Goal: Task Accomplishment & Management: Use online tool/utility

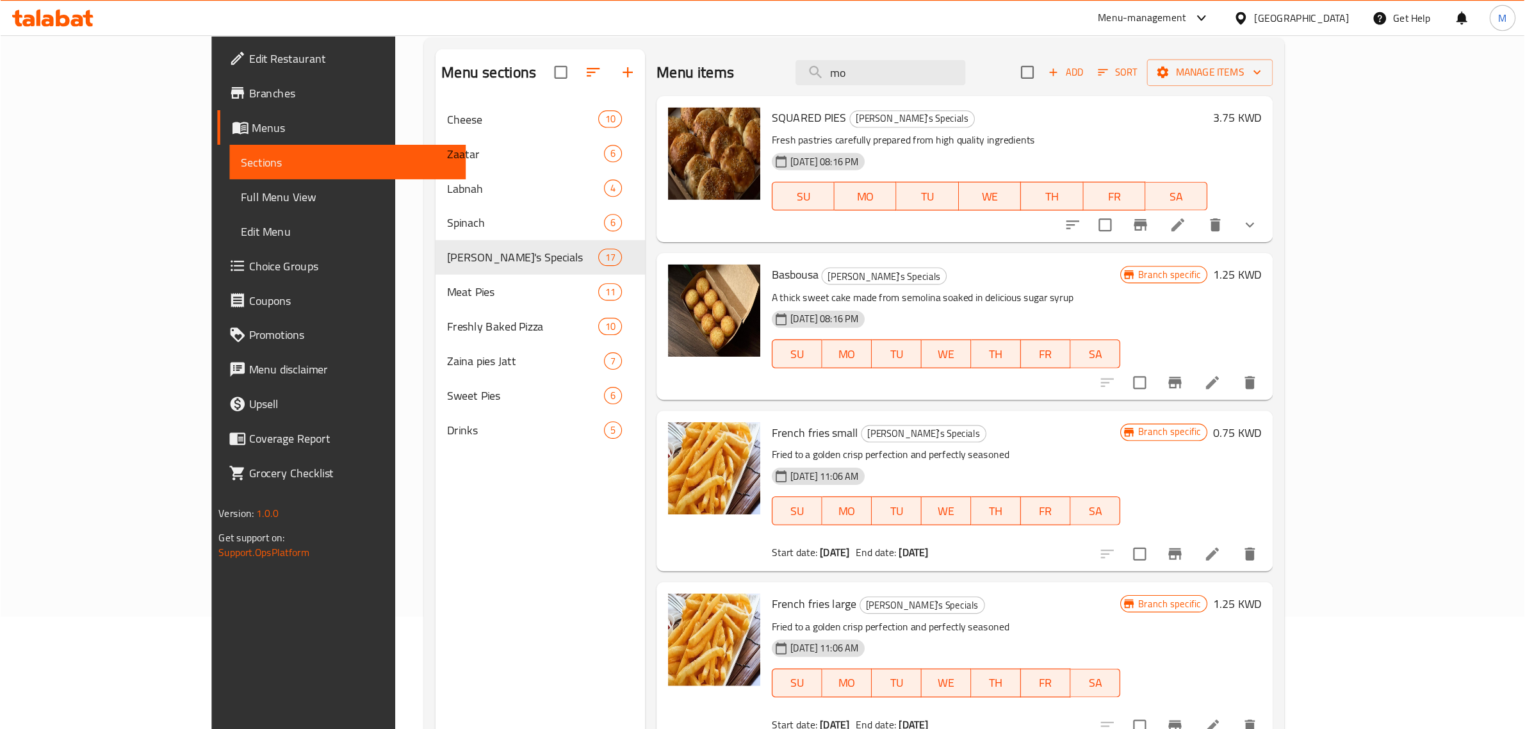
scroll to position [100, 0]
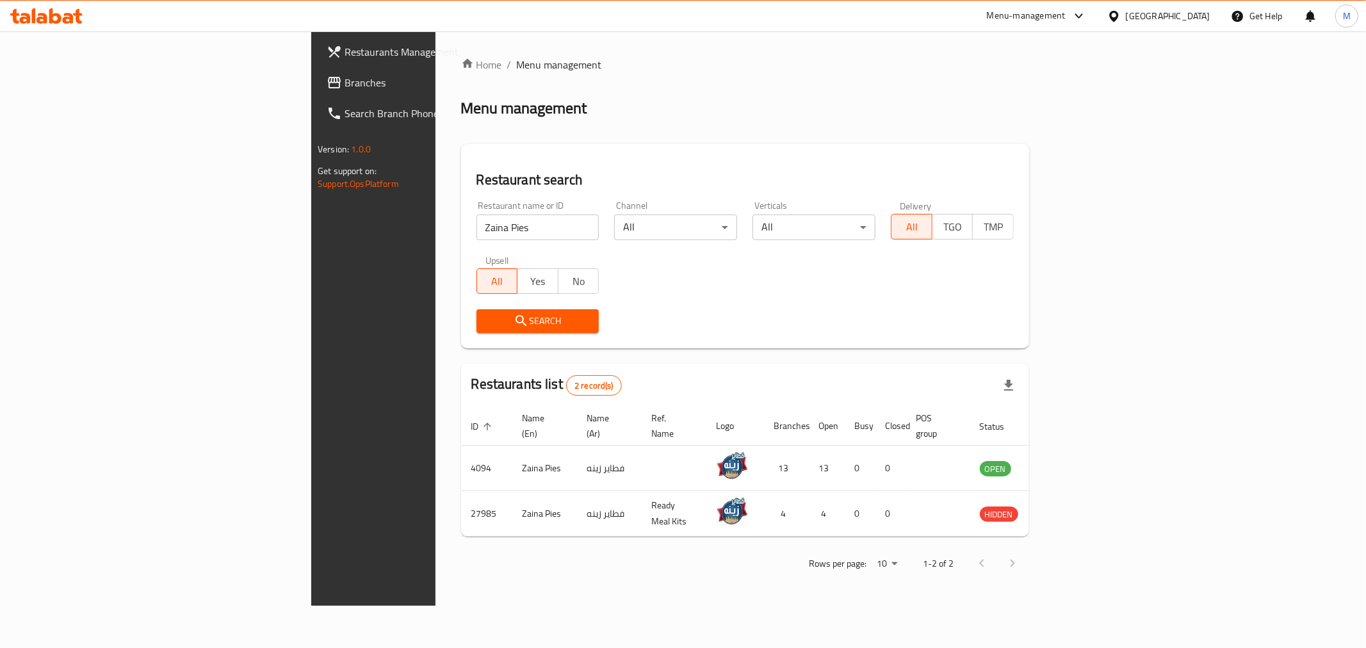
click at [477, 221] on input "Zaina Pies" at bounding box center [538, 228] width 123 height 26
click at [477, 226] on input "BA" at bounding box center [538, 228] width 123 height 26
type input "BARTONE"
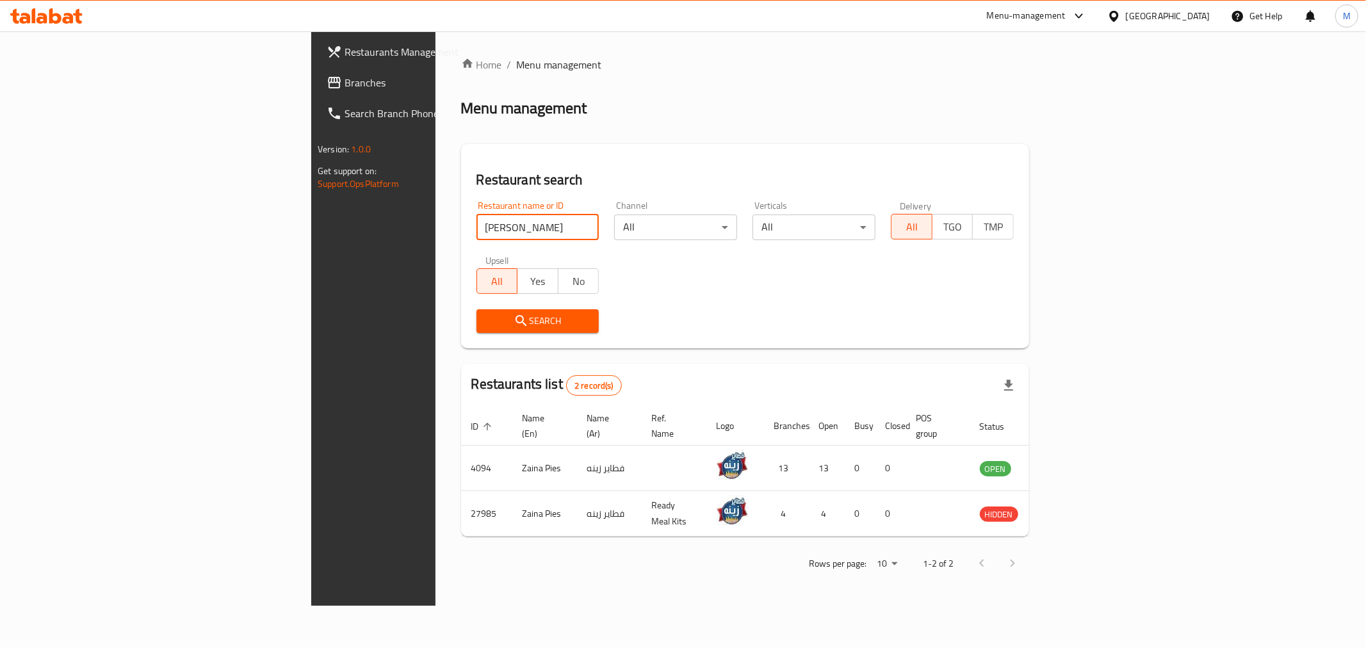
click button "Search" at bounding box center [538, 321] width 123 height 24
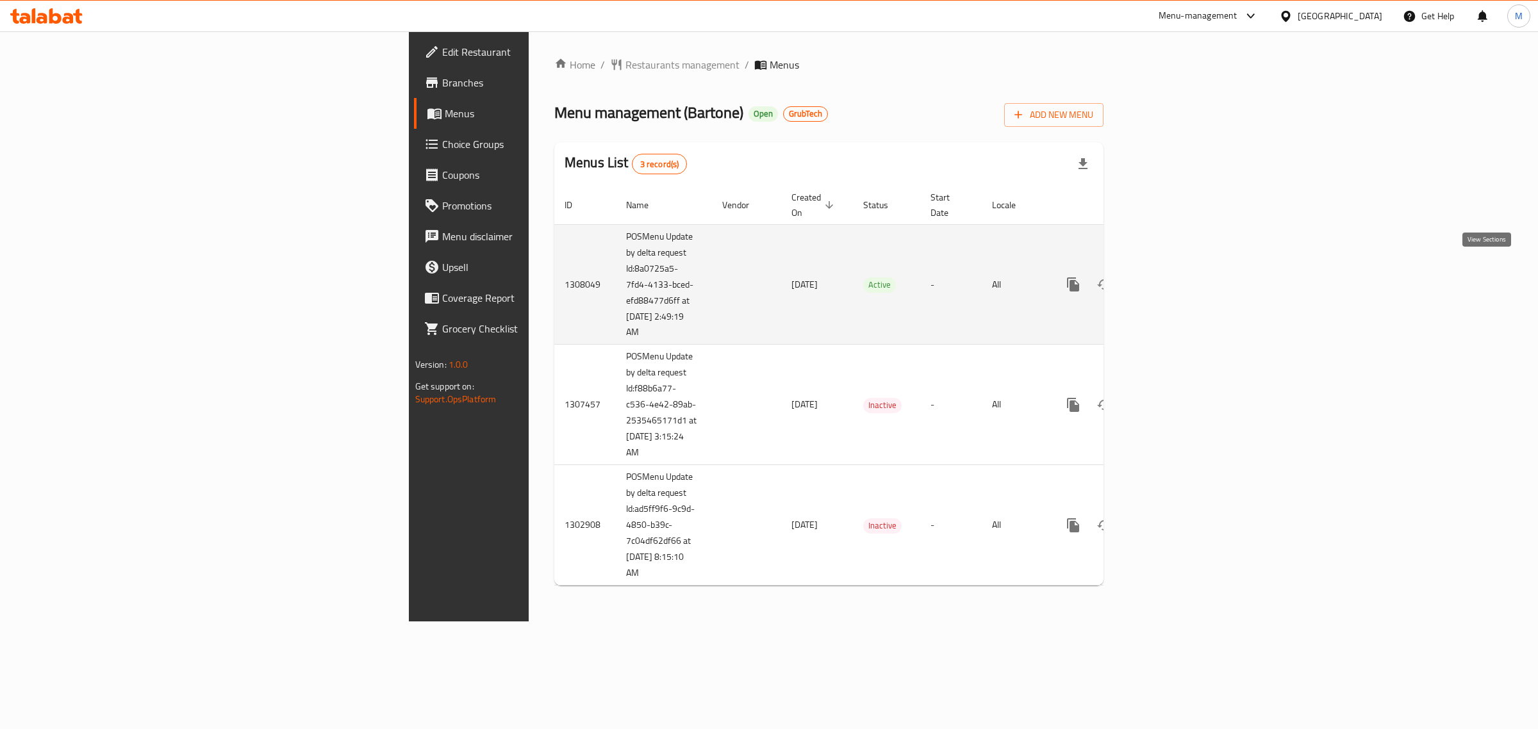
click at [1173, 277] on icon "enhanced table" at bounding box center [1165, 284] width 15 height 15
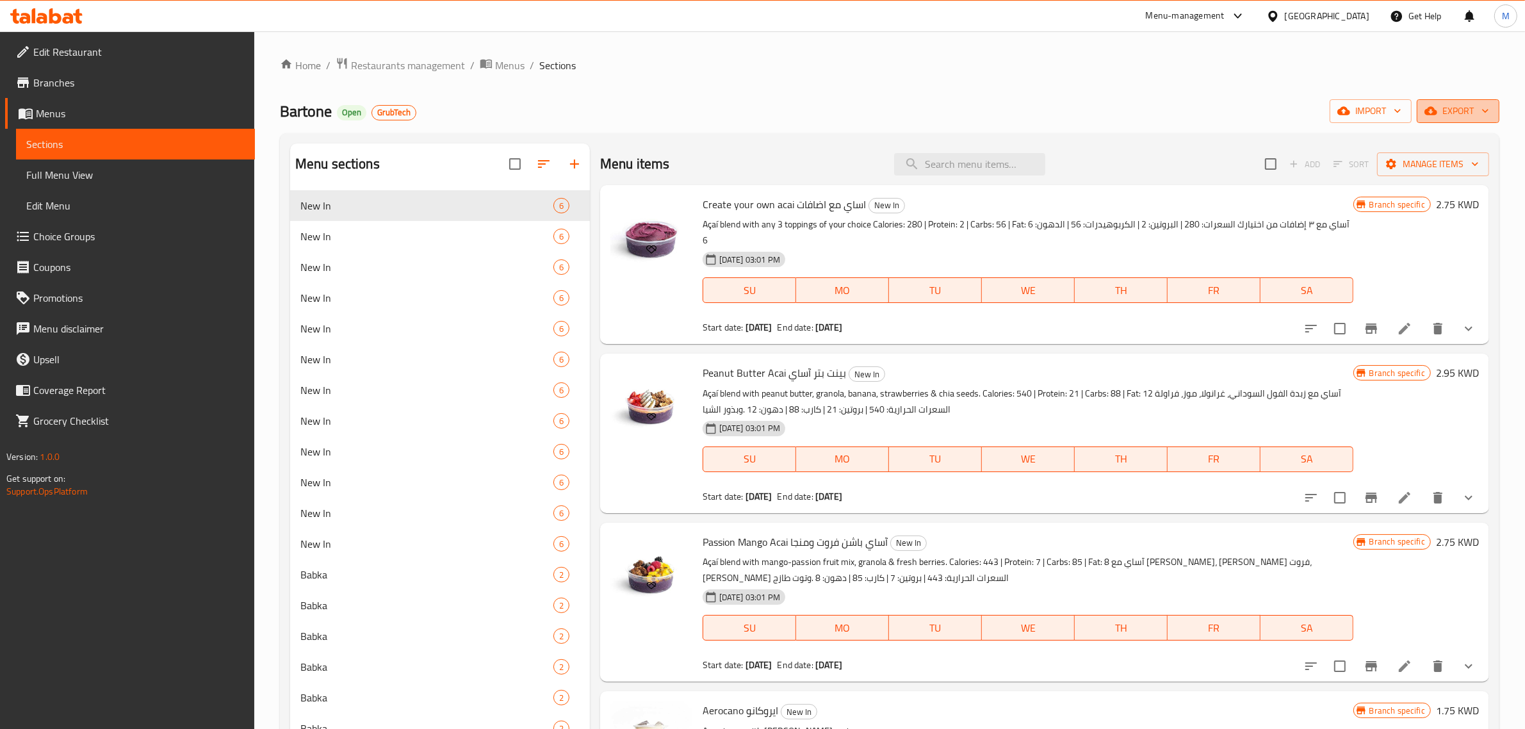
click at [1480, 117] on icon "button" at bounding box center [1485, 110] width 13 height 13
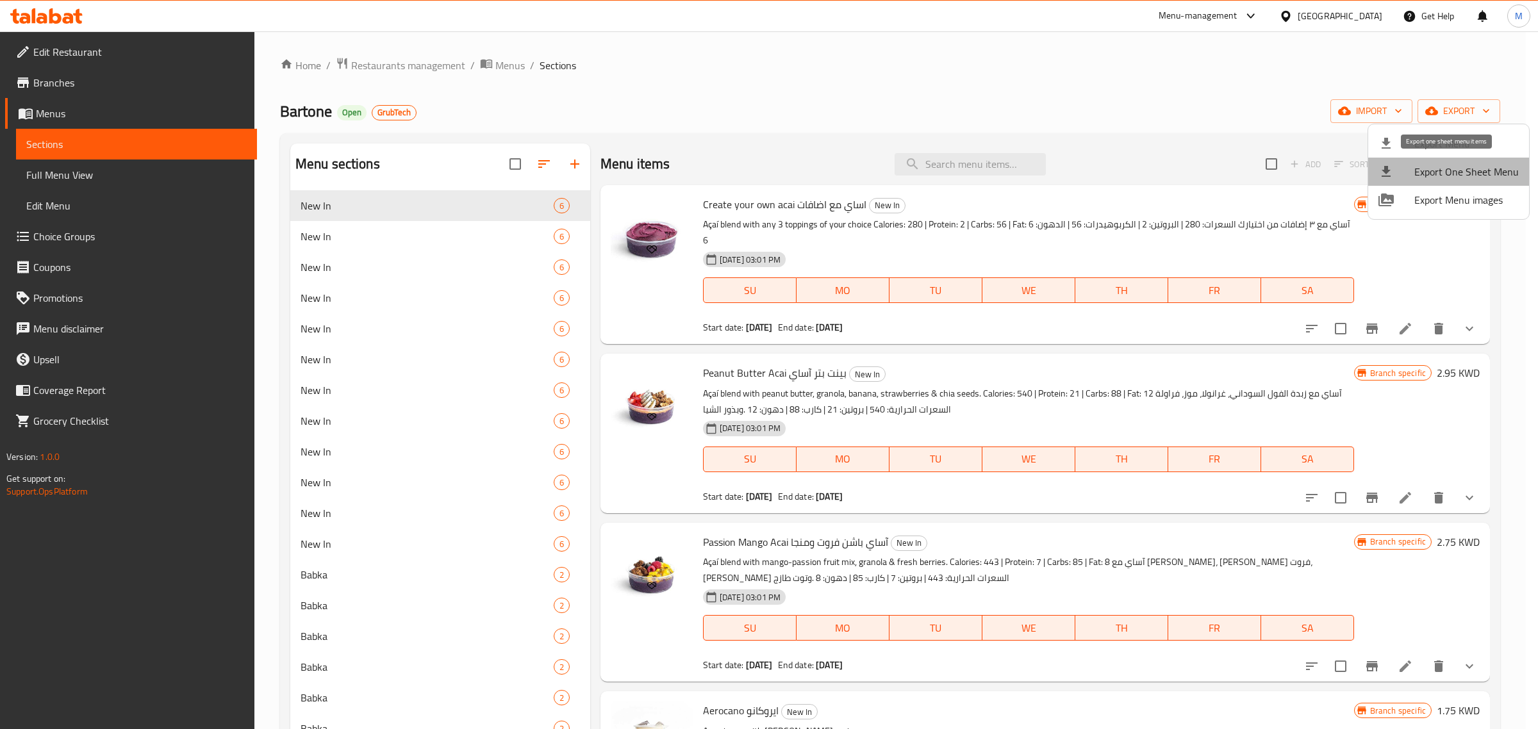
click at [1488, 177] on span "Export One Sheet Menu" at bounding box center [1466, 171] width 104 height 15
click at [1413, 274] on div at bounding box center [769, 364] width 1538 height 729
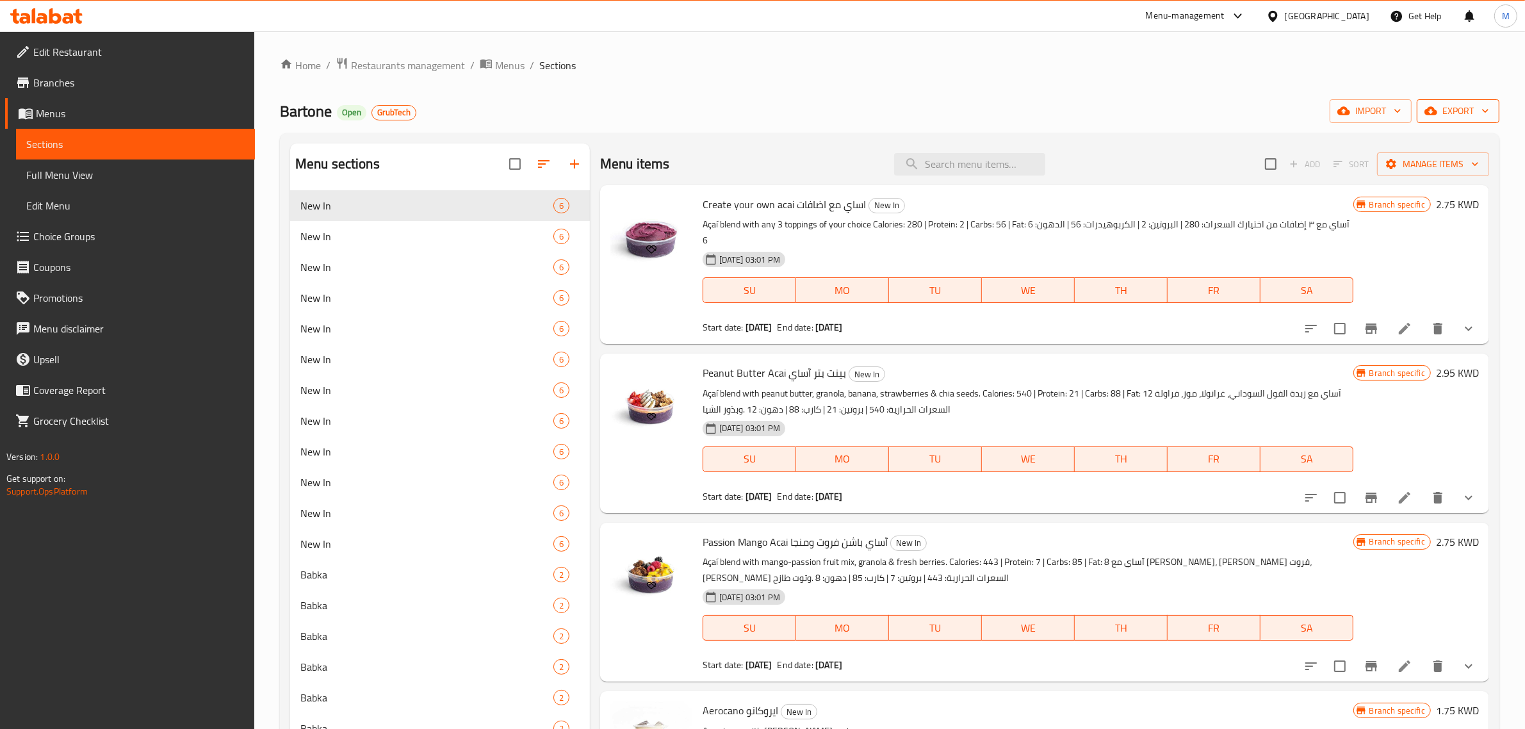
click at [1464, 110] on span "export" at bounding box center [1458, 111] width 62 height 16
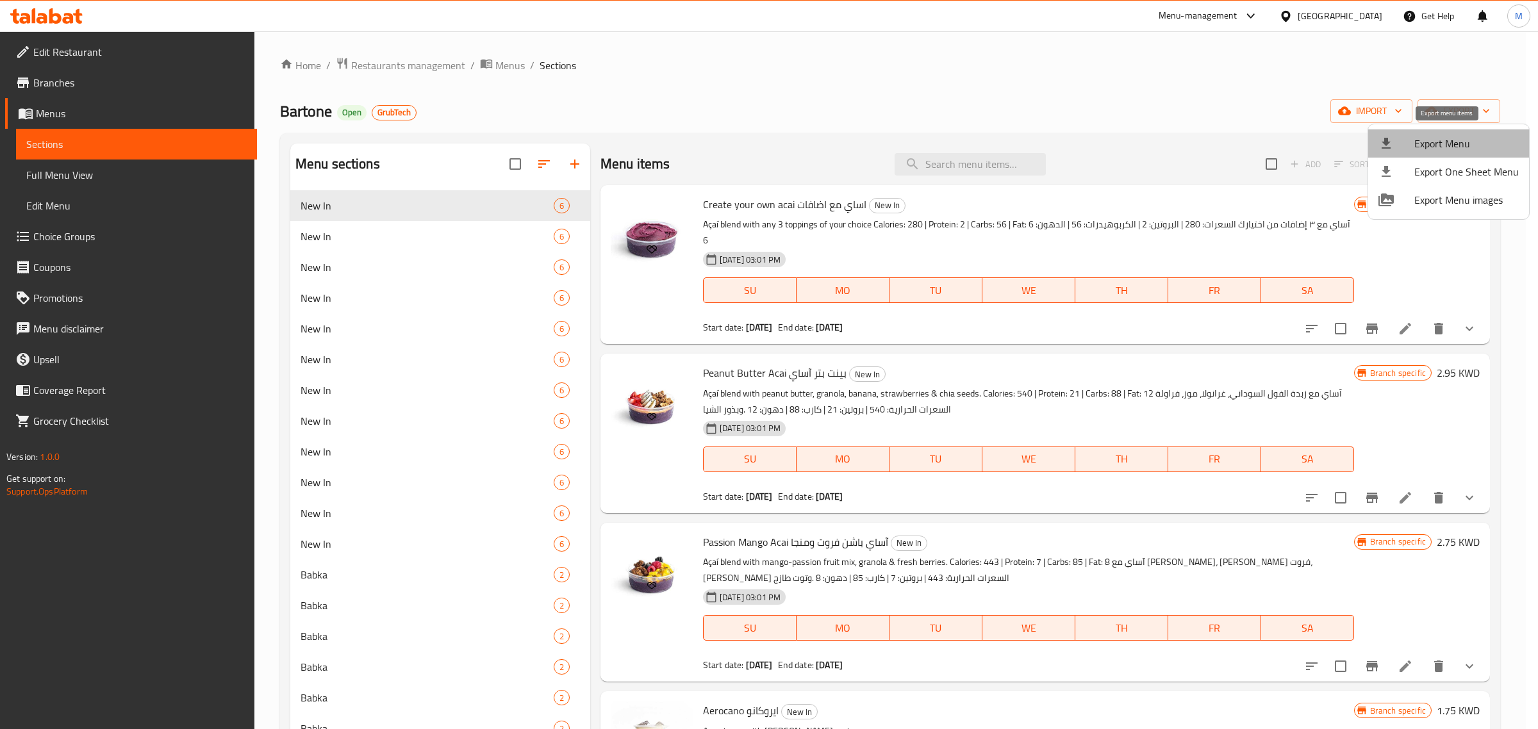
click at [1456, 142] on span "Export Menu" at bounding box center [1466, 143] width 104 height 15
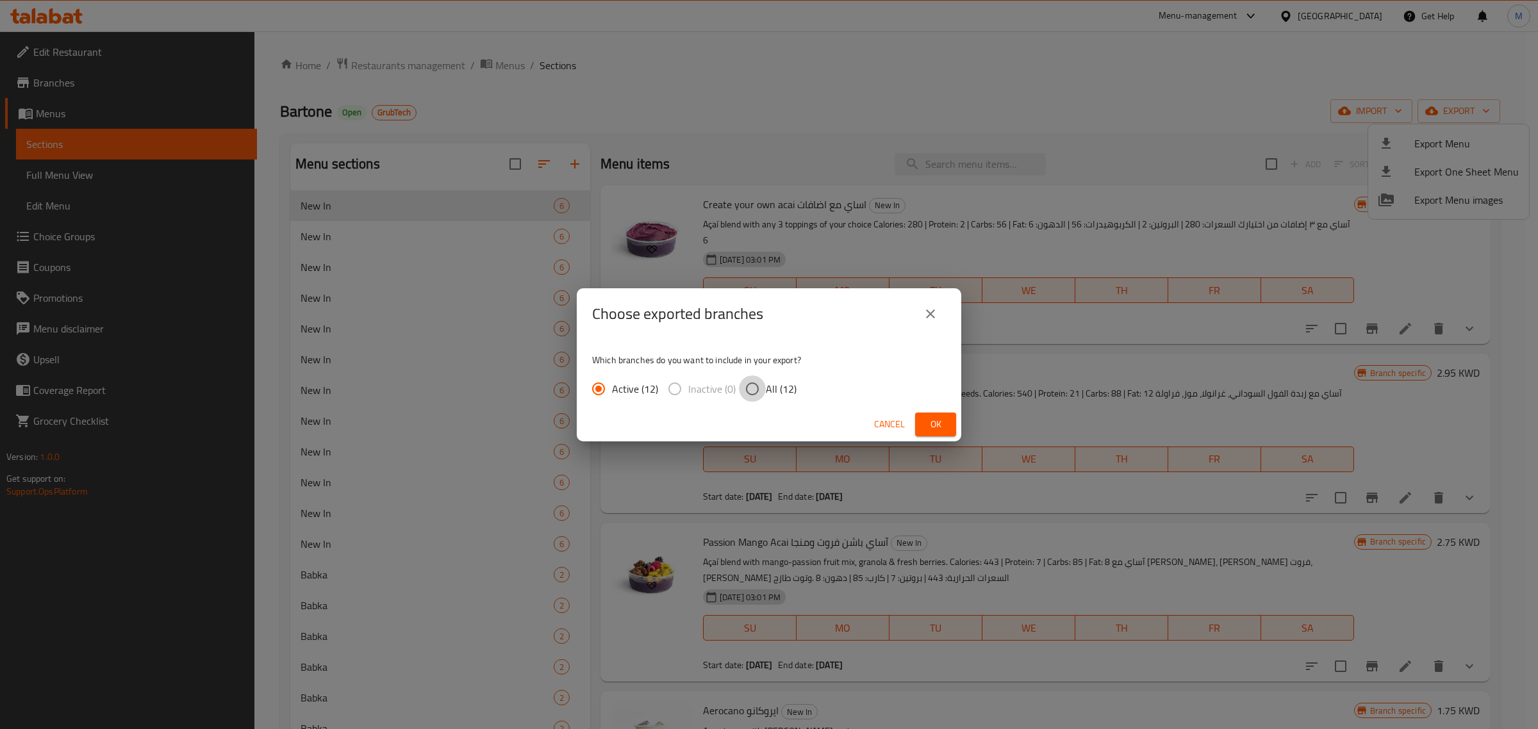
click at [741, 392] on input "All (12)" at bounding box center [752, 388] width 27 height 27
radio input "true"
click at [942, 429] on span "Ok" at bounding box center [935, 424] width 21 height 16
